Goal: Information Seeking & Learning: Find specific fact

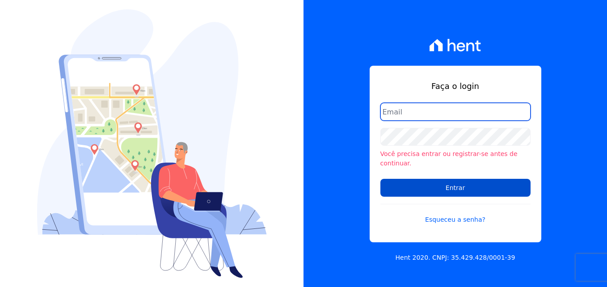
type input "[PERSON_NAME][EMAIL_ADDRESS][DOMAIN_NAME]"
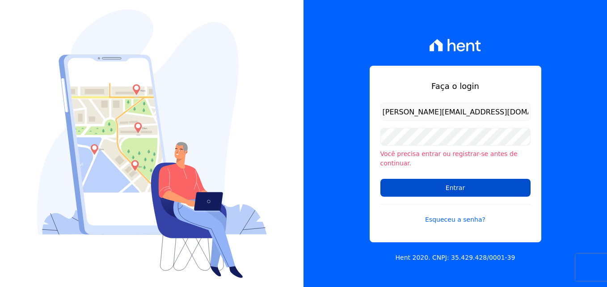
click at [399, 181] on input "Entrar" at bounding box center [455, 188] width 150 height 18
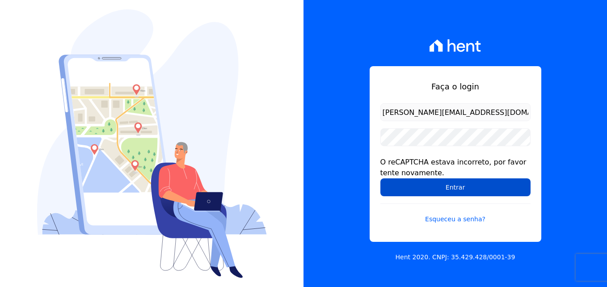
click at [410, 190] on input "Entrar" at bounding box center [455, 187] width 150 height 18
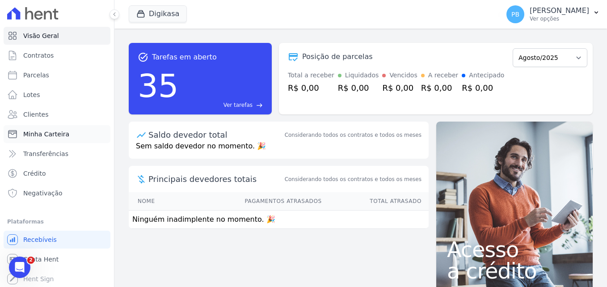
click at [44, 131] on span "Minha Carteira" at bounding box center [46, 134] width 46 height 9
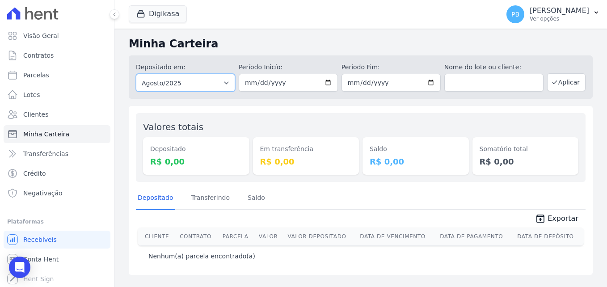
click at [228, 86] on select "Todos os meses Junho/2023 Julho/2023 Agosto/2023 Setembro/2023 Outubro/2023 Nov…" at bounding box center [185, 83] width 99 height 18
select select "11/2023"
click at [136, 74] on select "Todos os meses Junho/2023 Julho/2023 Agosto/2023 Setembro/2023 Outubro/2023 Nov…" at bounding box center [185, 83] width 99 height 18
click at [558, 84] on icon "button" at bounding box center [554, 82] width 7 height 7
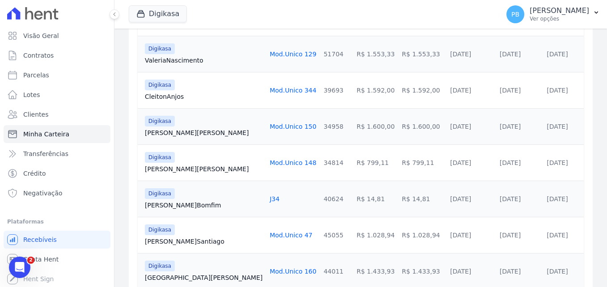
scroll to position [268, 0]
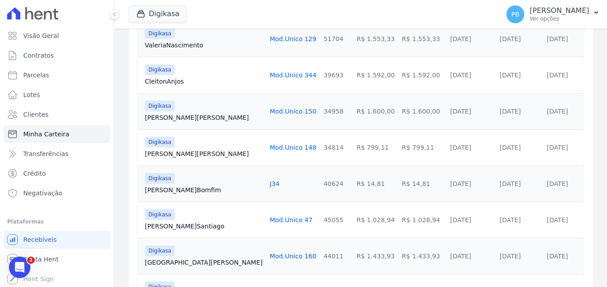
click at [172, 189] on link "Elias Bomfim" at bounding box center [204, 190] width 118 height 9
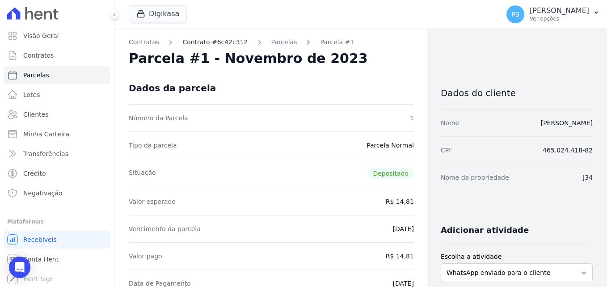
click at [215, 46] on link "Contrato #6c42c312" at bounding box center [214, 42] width 65 height 9
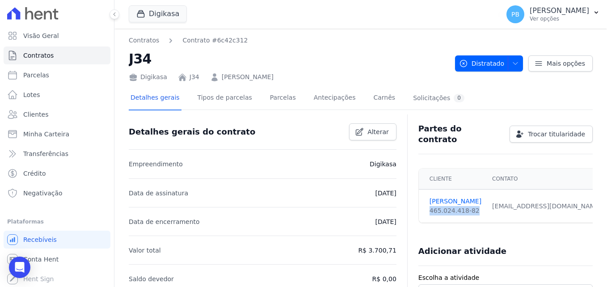
drag, startPoint x: 468, startPoint y: 206, endPoint x: 425, endPoint y: 208, distance: 43.0
click at [425, 208] on td "Elias Bomfim 465.024.418-82" at bounding box center [453, 207] width 68 height 34
copy div "465.024.418-82"
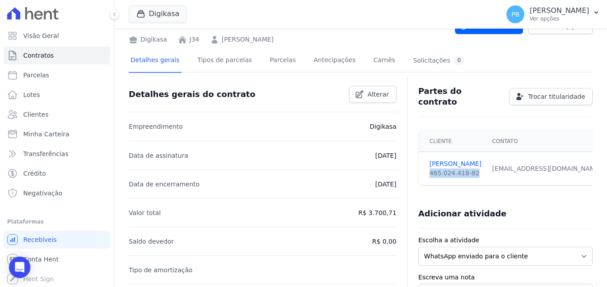
scroll to position [22, 0]
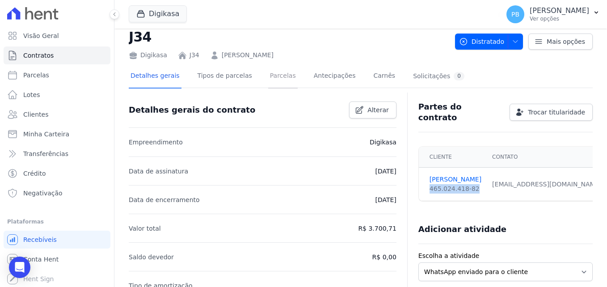
click at [270, 75] on link "Parcelas" at bounding box center [283, 77] width 30 height 24
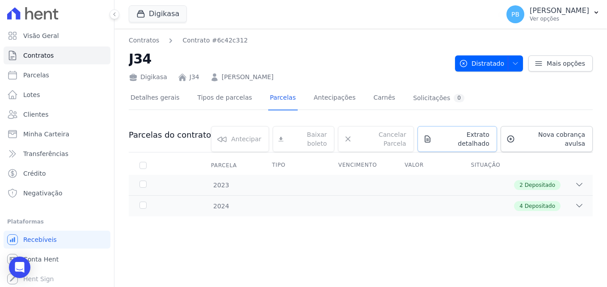
click at [459, 137] on span "Extrato detalhado" at bounding box center [462, 139] width 54 height 18
click at [579, 140] on span "Exportar PDF" at bounding box center [578, 135] width 47 height 9
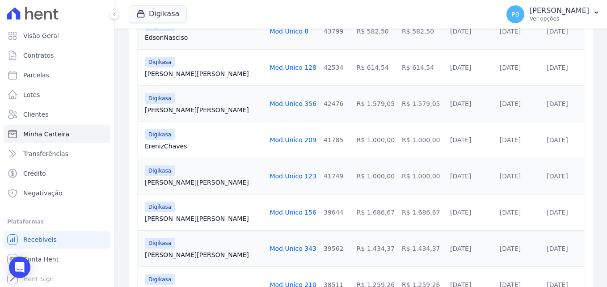
scroll to position [581, 0]
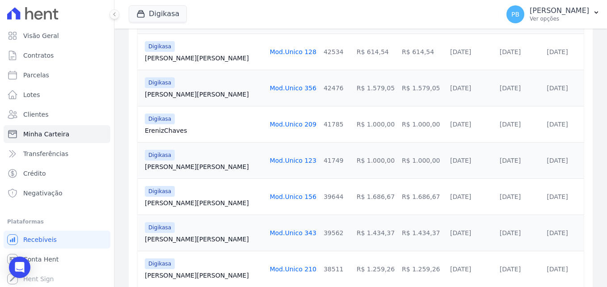
click at [175, 131] on link "Ereniz Chaves" at bounding box center [204, 130] width 118 height 9
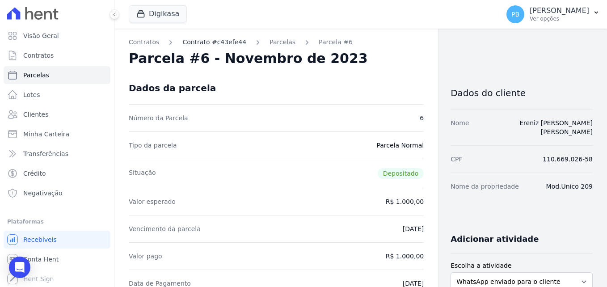
click at [203, 43] on link "Contrato #c43efe44" at bounding box center [214, 42] width 64 height 9
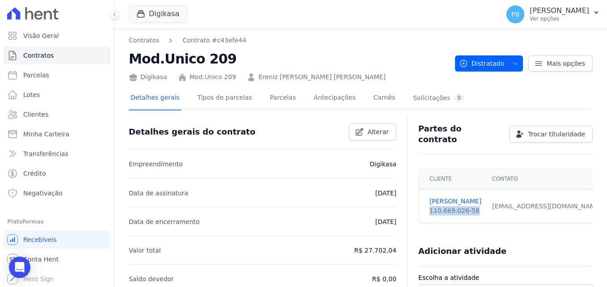
drag, startPoint x: 469, startPoint y: 207, endPoint x: 426, endPoint y: 210, distance: 43.4
click at [426, 210] on td "Ereniz Chaves 110.669.026-58" at bounding box center [453, 207] width 68 height 34
copy div "110.669.026-58"
drag, startPoint x: 392, startPoint y: 252, endPoint x: 364, endPoint y: 252, distance: 27.7
click at [364, 252] on p "R$ 27.702,04" at bounding box center [375, 250] width 42 height 11
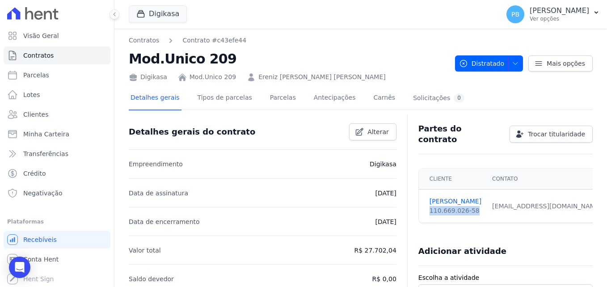
copy p "27.702,04"
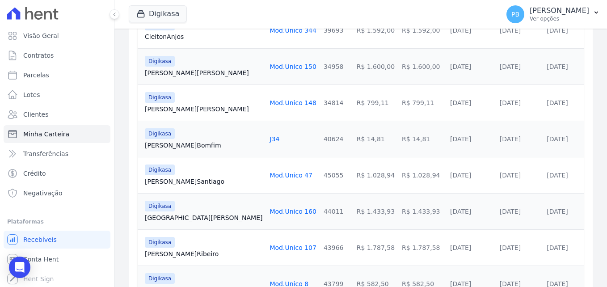
scroll to position [381, 0]
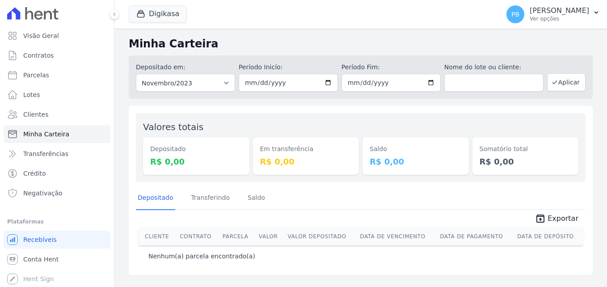
select select "11/2023"
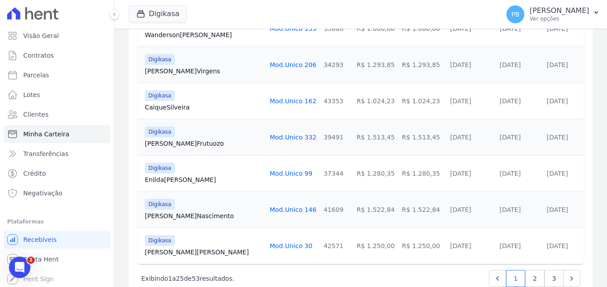
scroll to position [919, 0]
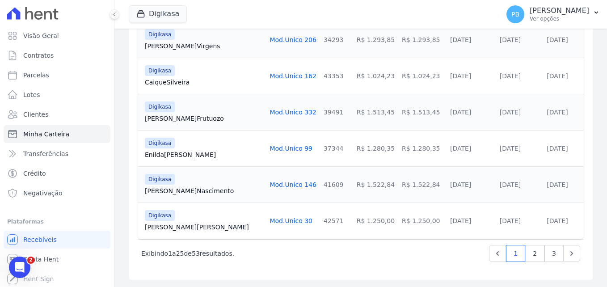
click at [177, 227] on link "[PERSON_NAME] Gonçalves" at bounding box center [204, 227] width 118 height 9
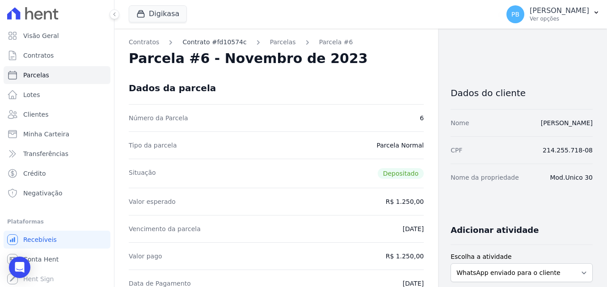
click at [219, 42] on link "Contrato #fd10574c" at bounding box center [214, 42] width 64 height 9
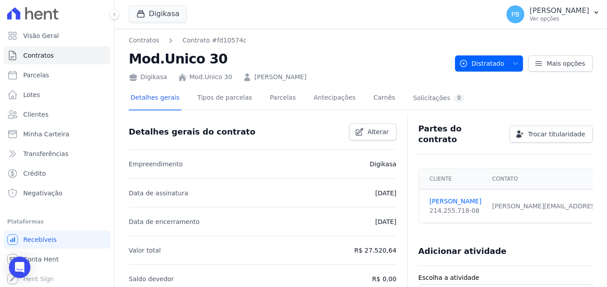
click at [279, 80] on link "Fabio Gonçalves" at bounding box center [280, 76] width 52 height 9
drag, startPoint x: 471, startPoint y: 207, endPoint x: 423, endPoint y: 207, distance: 47.8
click at [423, 207] on td "Fabio Gonçalves 214.255.718-08" at bounding box center [453, 207] width 68 height 34
copy div "214.255.718-08"
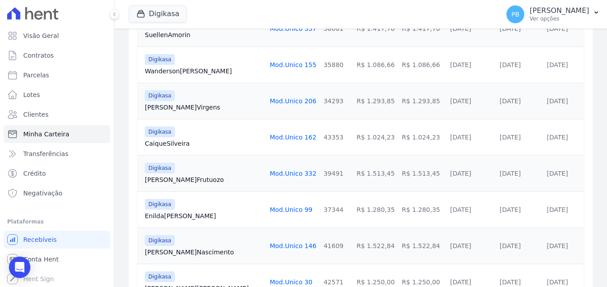
scroll to position [919, 0]
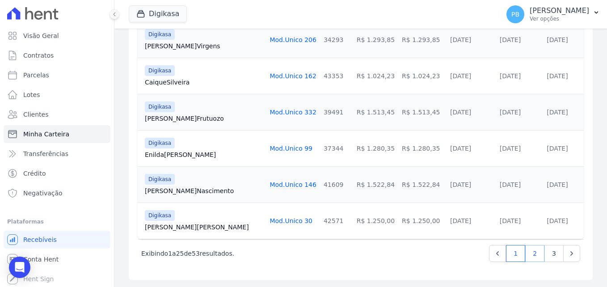
click at [528, 251] on link "2" at bounding box center [534, 253] width 19 height 17
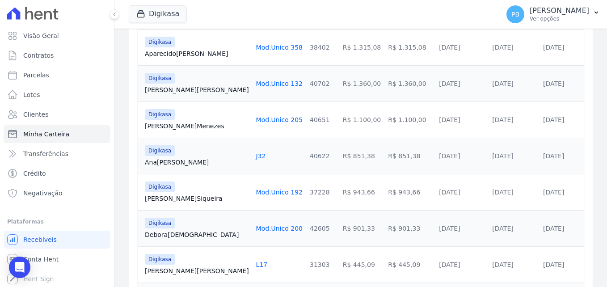
scroll to position [268, 0]
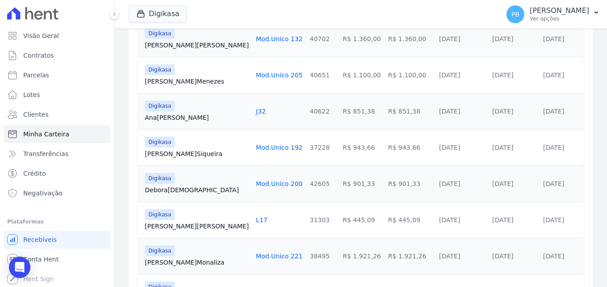
click at [186, 191] on link "Debora Cristiane" at bounding box center [197, 190] width 104 height 9
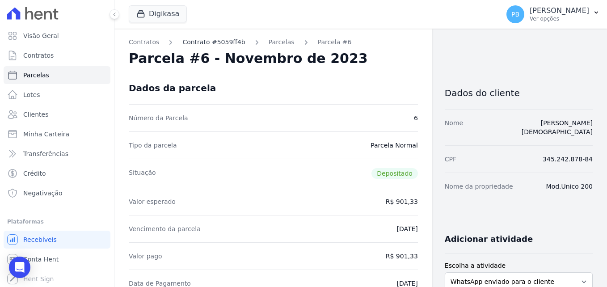
click at [204, 42] on link "Contrato #5059ff4b" at bounding box center [213, 42] width 63 height 9
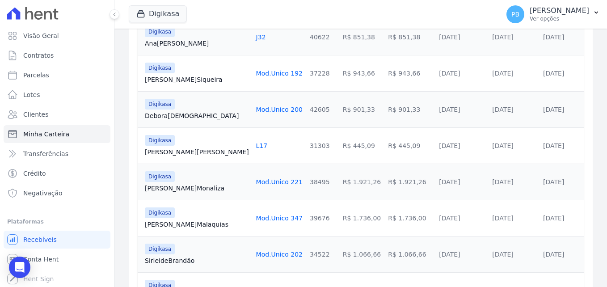
scroll to position [358, 0]
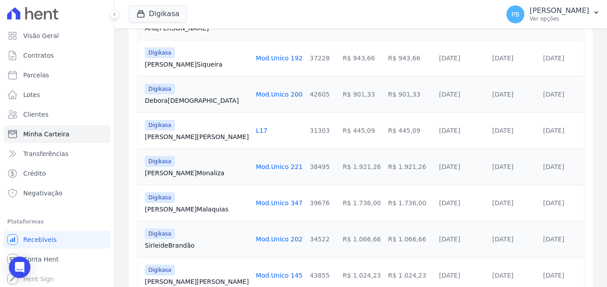
click at [169, 139] on link "Maria Alves" at bounding box center [197, 136] width 104 height 9
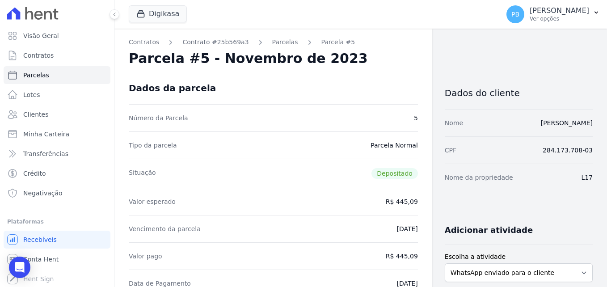
click at [142, 73] on div "Dados da parcela" at bounding box center [273, 88] width 289 height 32
click at [219, 43] on link "Contrato #25b569a3" at bounding box center [215, 42] width 66 height 9
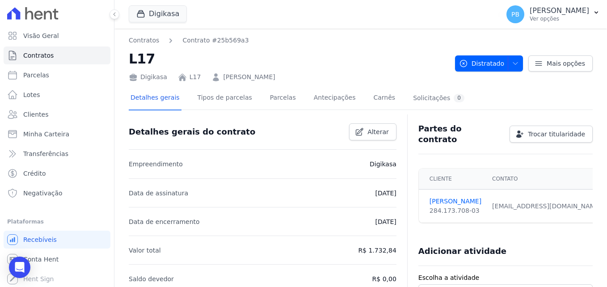
scroll to position [45, 0]
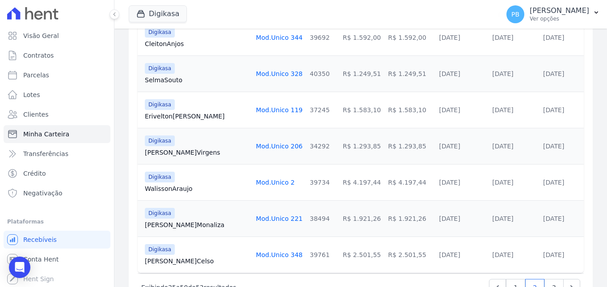
scroll to position [894, 0]
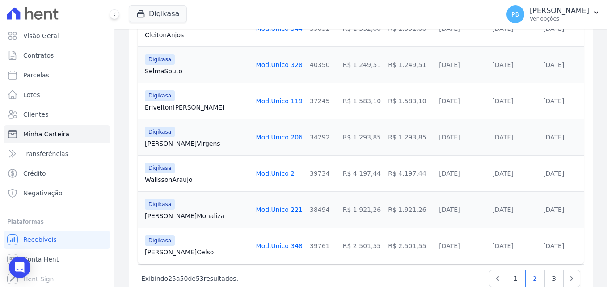
click at [175, 254] on link "Francisco Celso" at bounding box center [197, 252] width 104 height 9
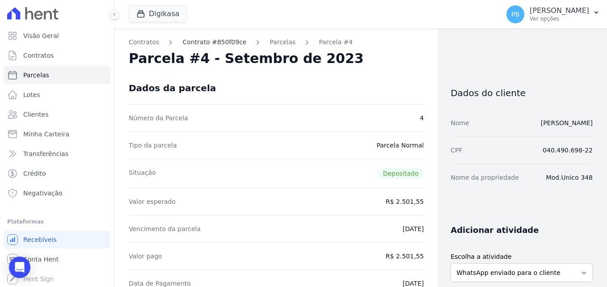
click at [212, 45] on link "Contrato #850f09ce" at bounding box center [214, 42] width 64 height 9
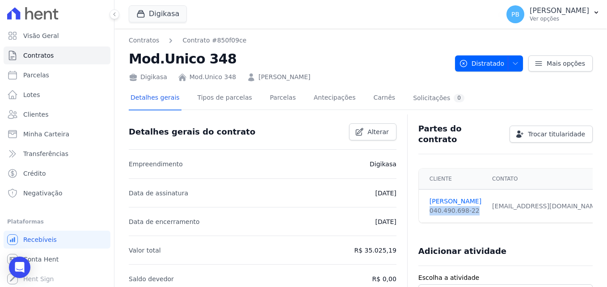
drag, startPoint x: 469, startPoint y: 207, endPoint x: 423, endPoint y: 206, distance: 46.1
click at [423, 206] on td "Francisco Celso 040.490.698-22" at bounding box center [453, 207] width 68 height 34
copy div "040.490.698-22"
drag, startPoint x: 295, startPoint y: 80, endPoint x: 249, endPoint y: 81, distance: 46.5
click at [249, 81] on div "Digikasa Mod.Unico 348 Francisco Celso" at bounding box center [288, 75] width 319 height 13
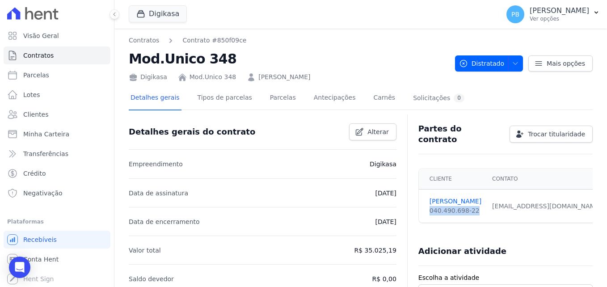
copy link "Francisco Celso"
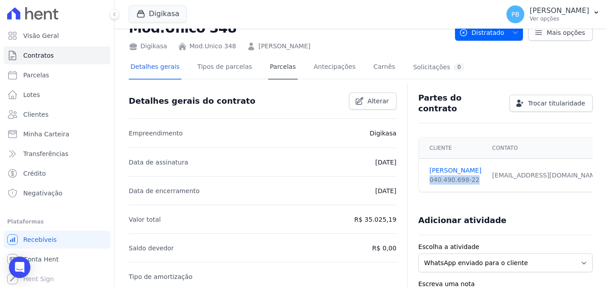
scroll to position [45, 0]
